Goal: Information Seeking & Learning: Learn about a topic

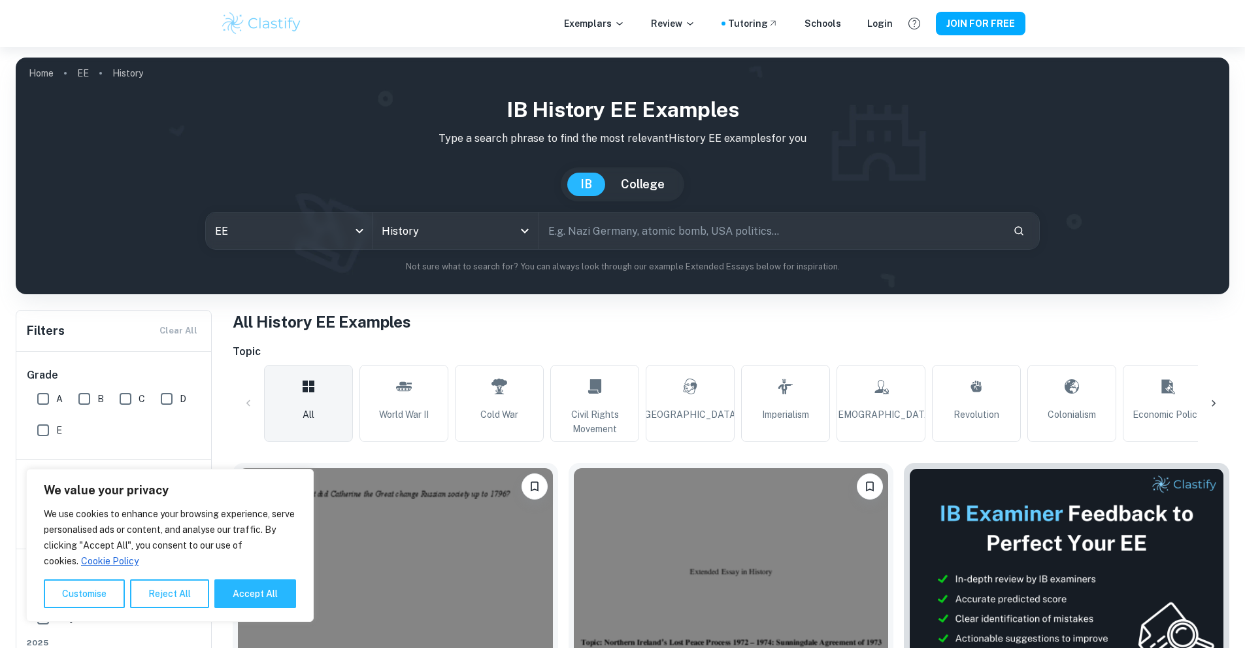
scroll to position [196, 0]
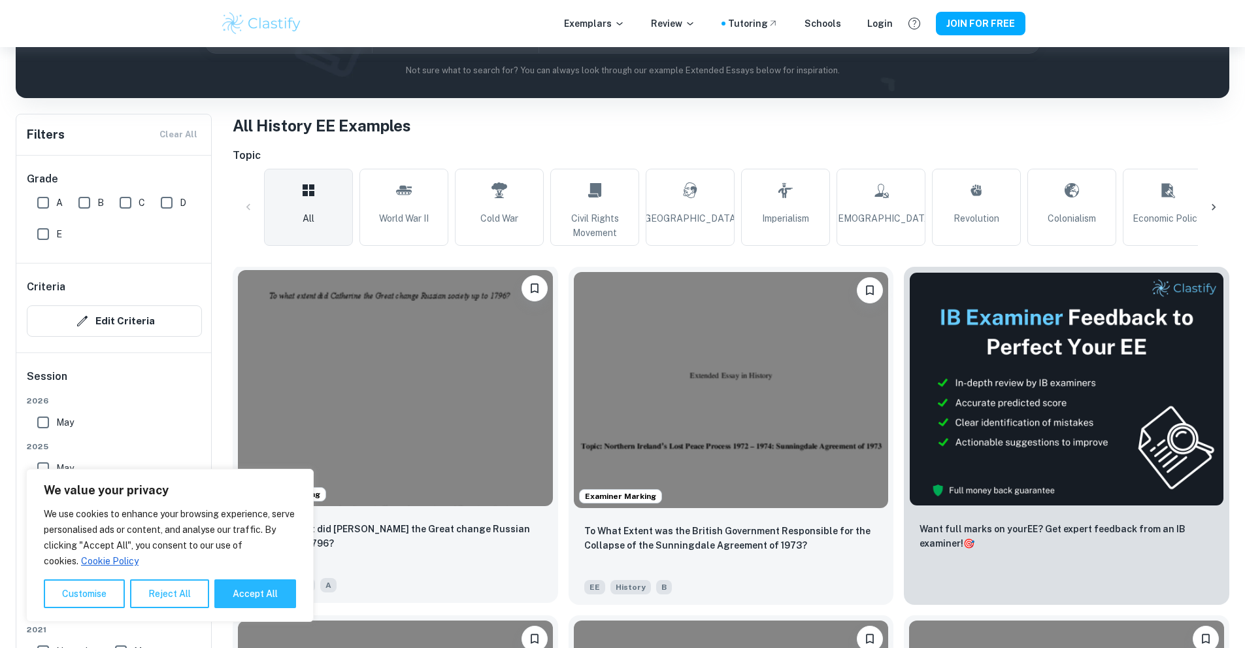
click at [358, 334] on img at bounding box center [395, 388] width 315 height 236
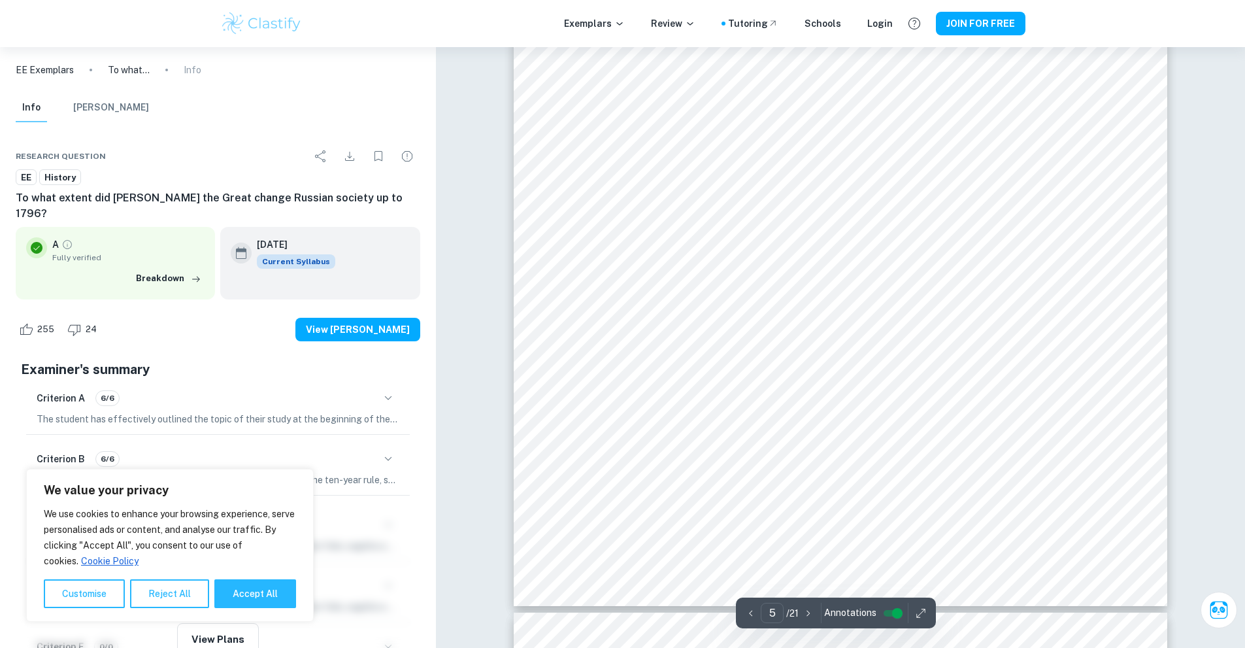
scroll to position [4575, 0]
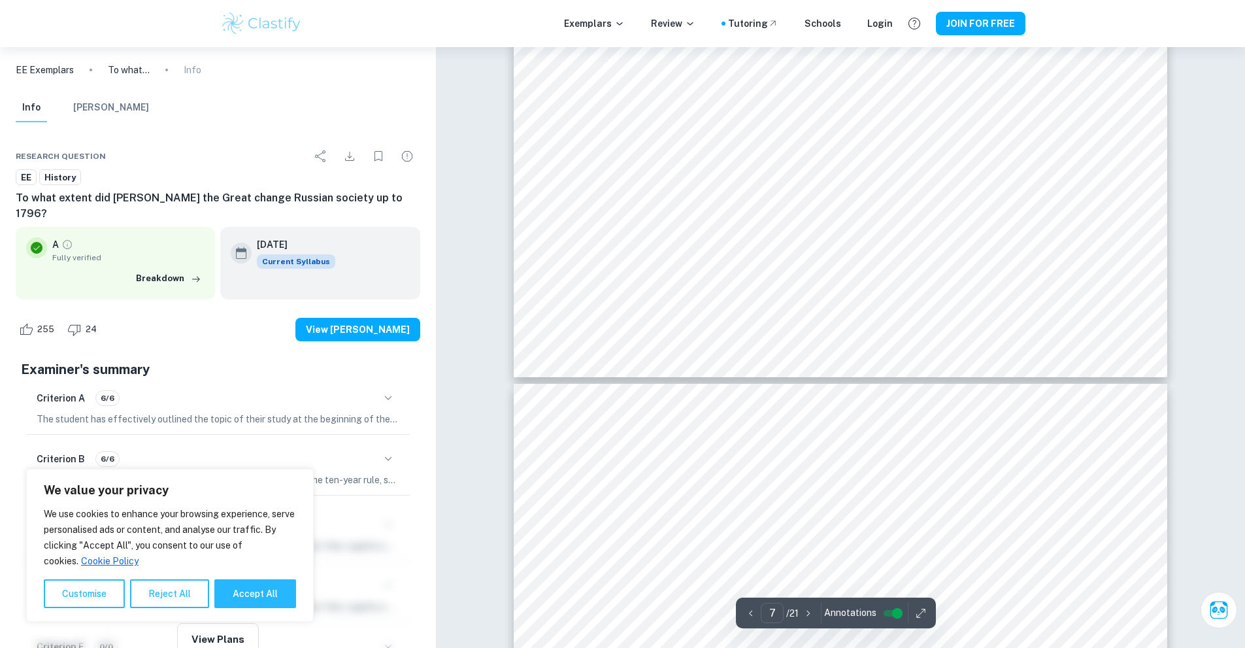
type input "8"
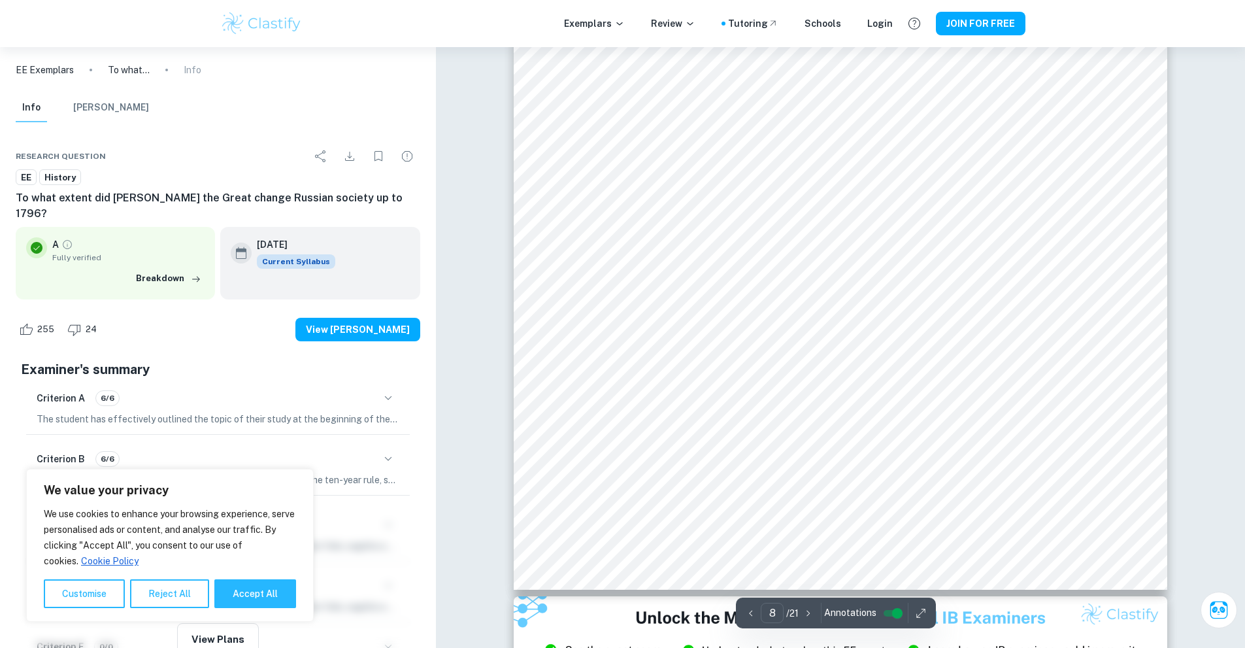
scroll to position [7190, 0]
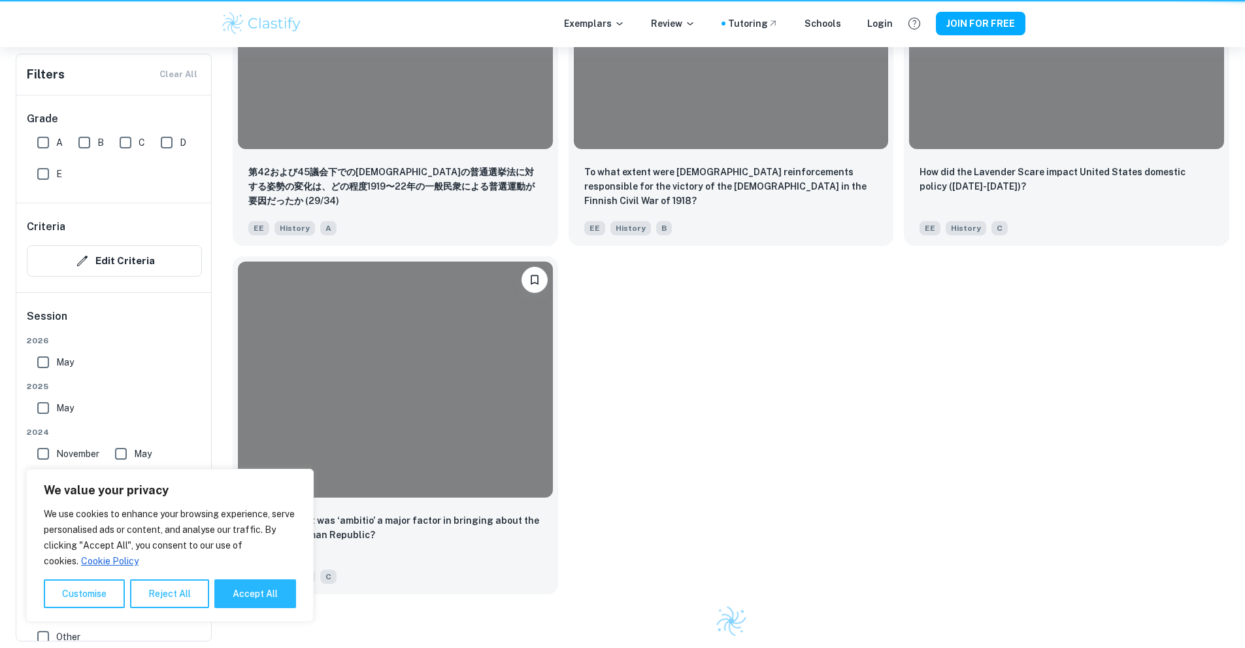
scroll to position [196, 0]
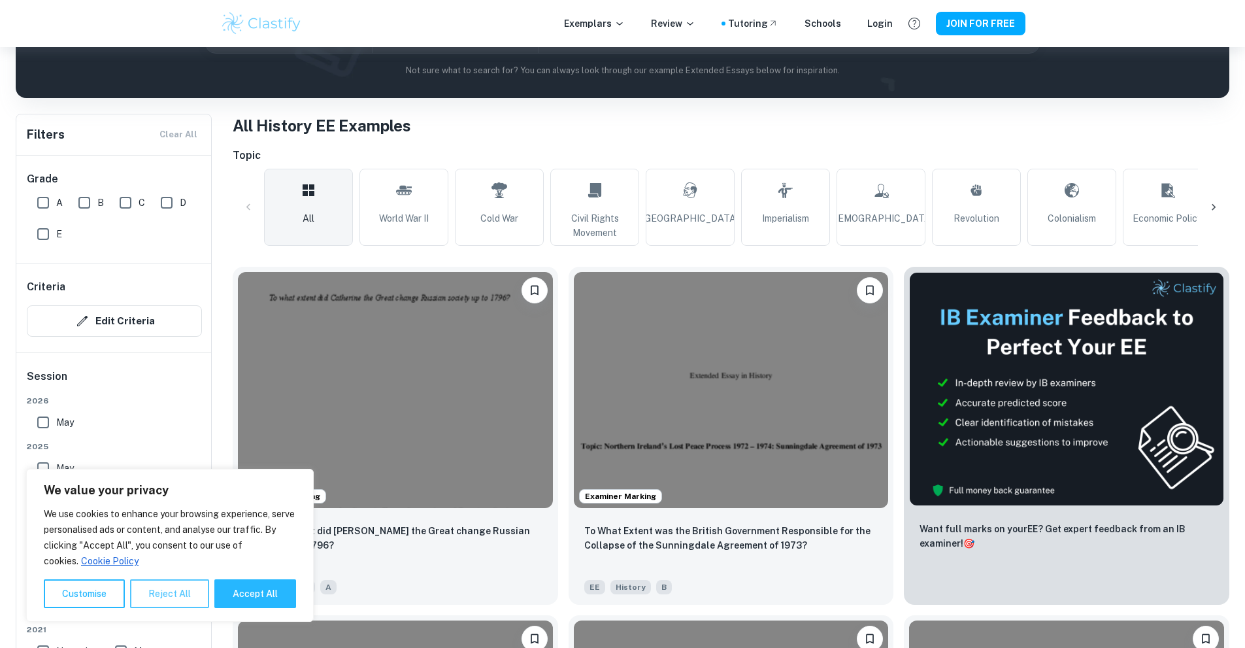
click at [195, 592] on button "Reject All" at bounding box center [169, 593] width 79 height 29
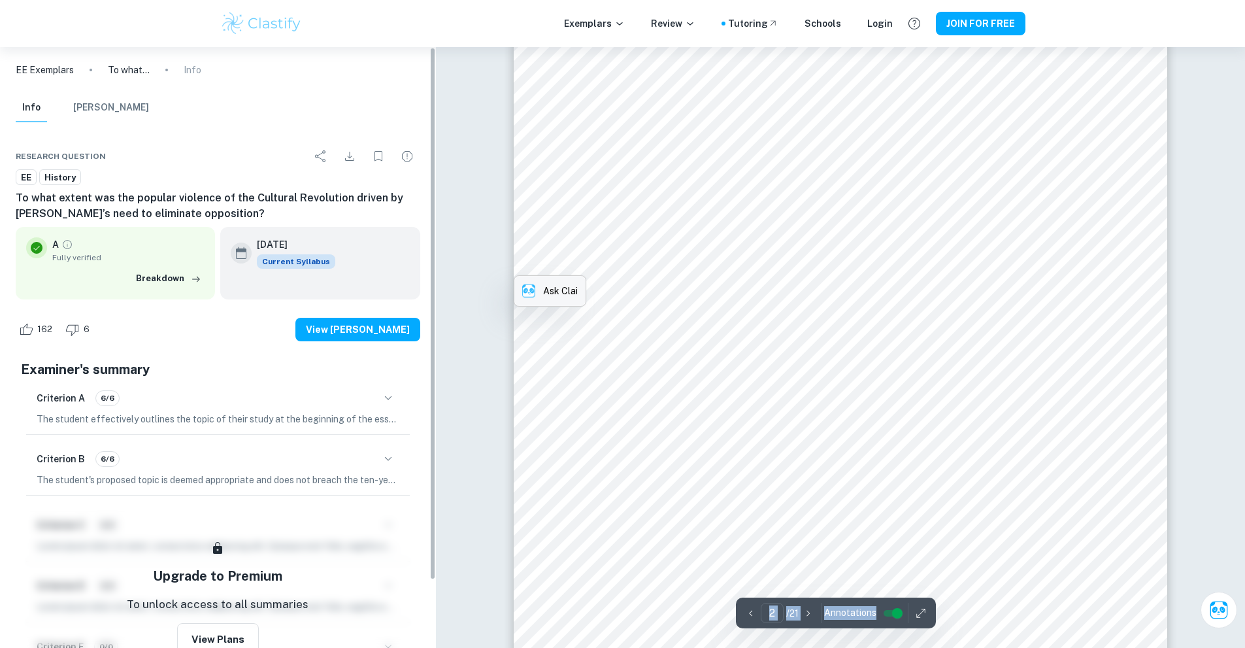
scroll to position [1220, 0]
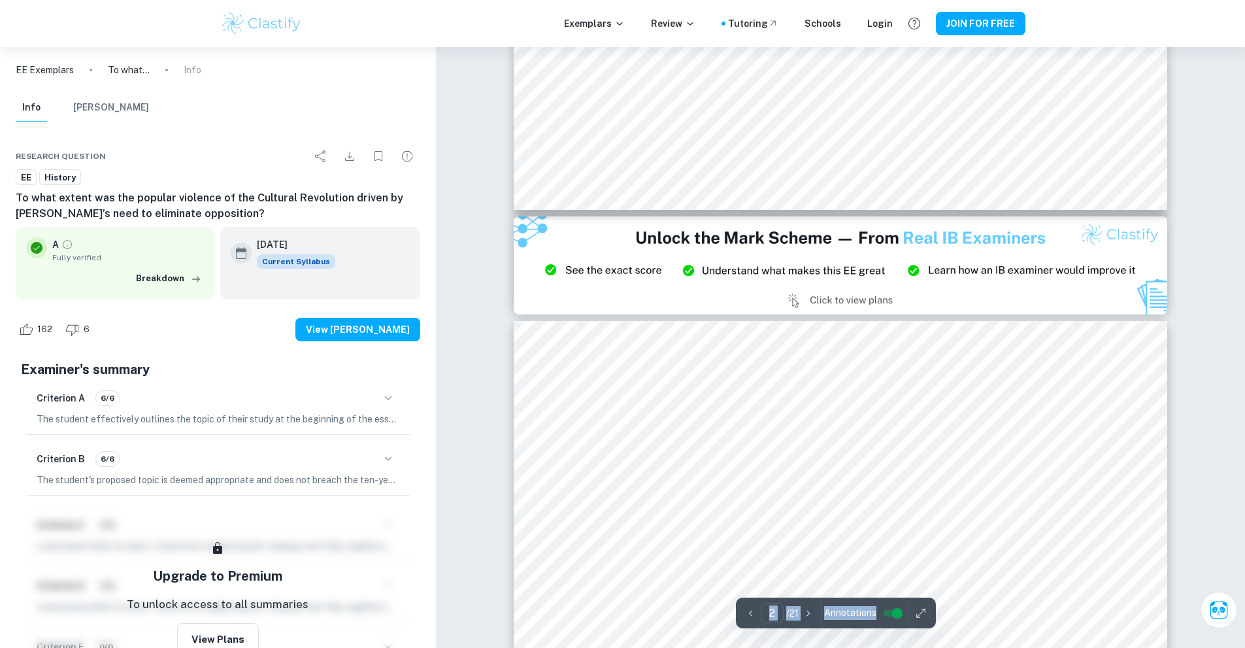
type input "3"
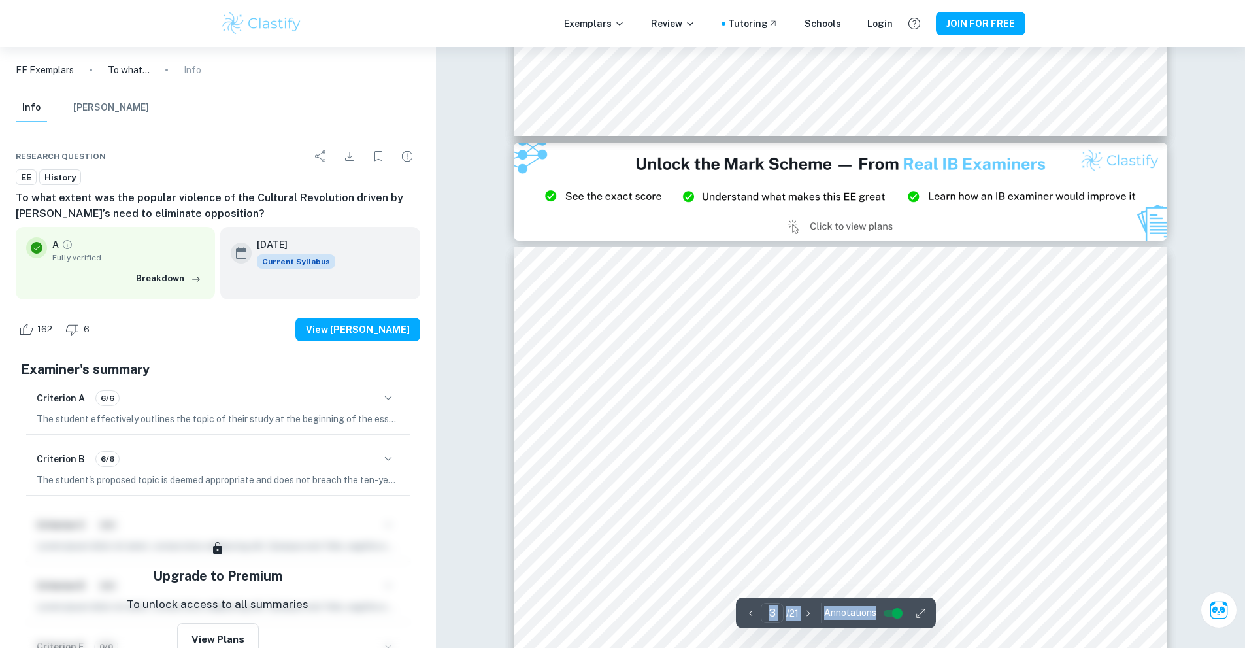
scroll to position [1808, 0]
